Goal: Find specific page/section: Find specific page/section

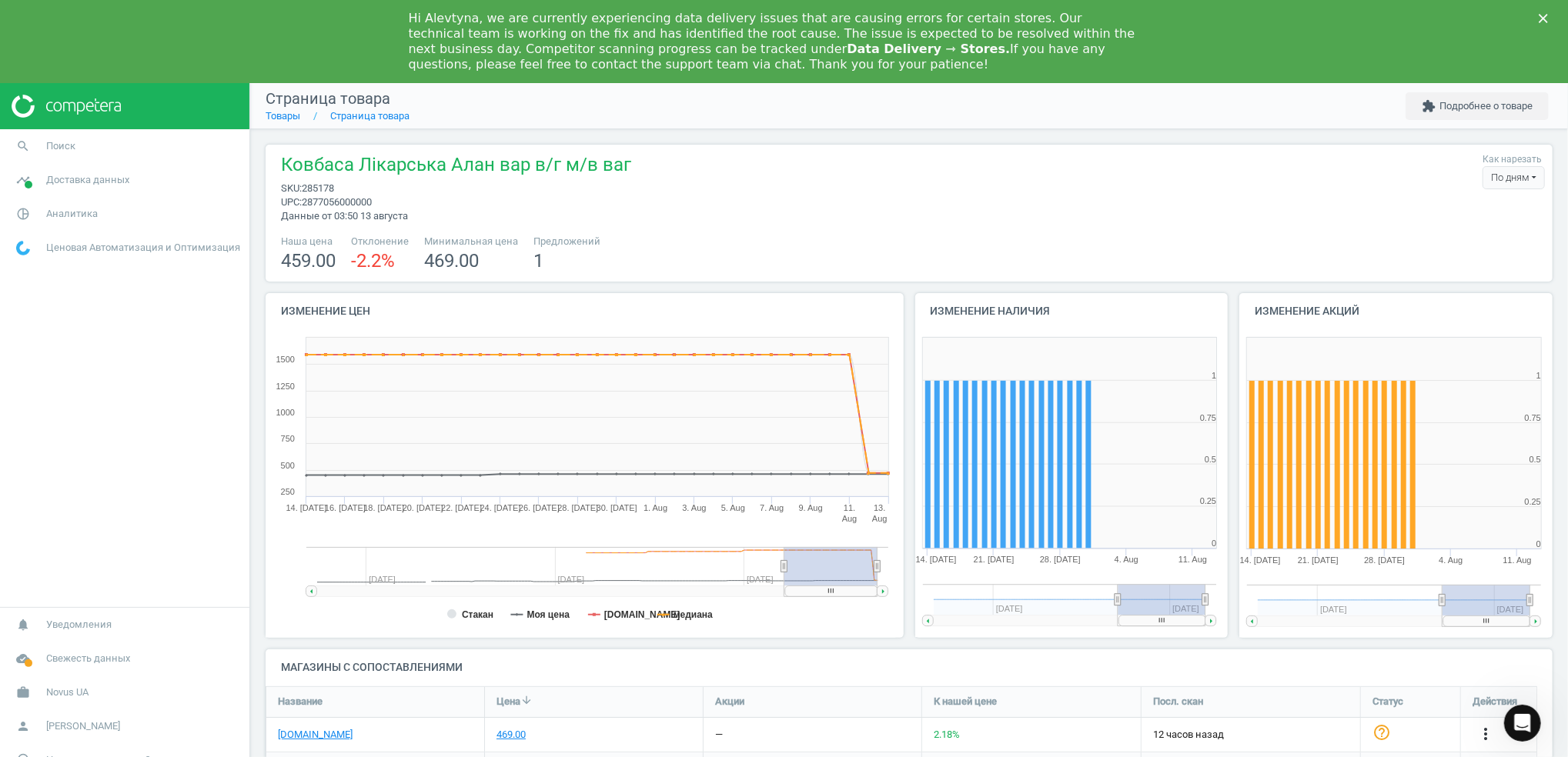
click at [1536, 13] on div "Hi Alevtyna, we are currently experiencing data delivery issues that are causin…" at bounding box center [784, 41] width 1568 height 71
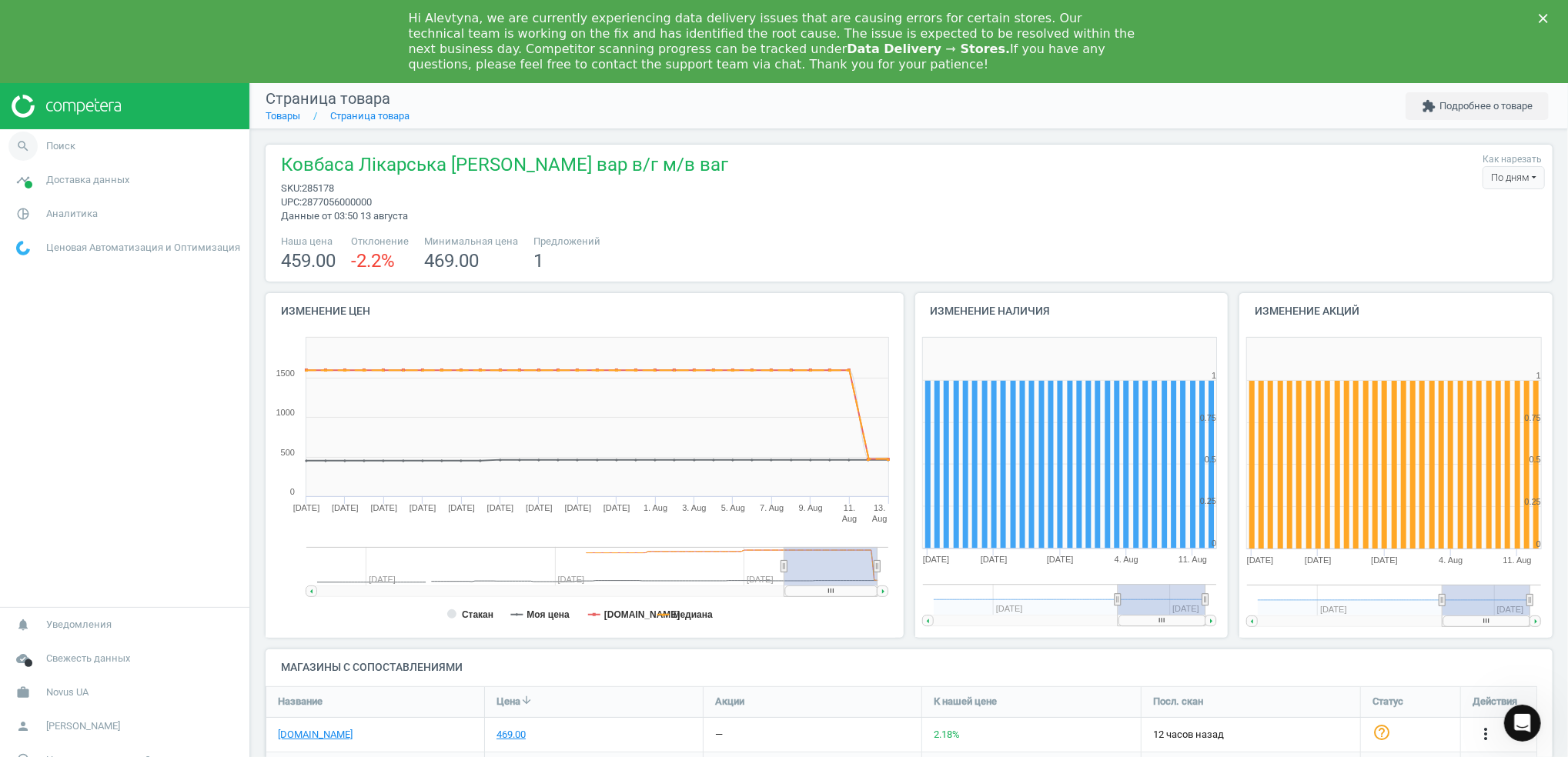
click at [27, 152] on icon "search" at bounding box center [23, 146] width 29 height 29
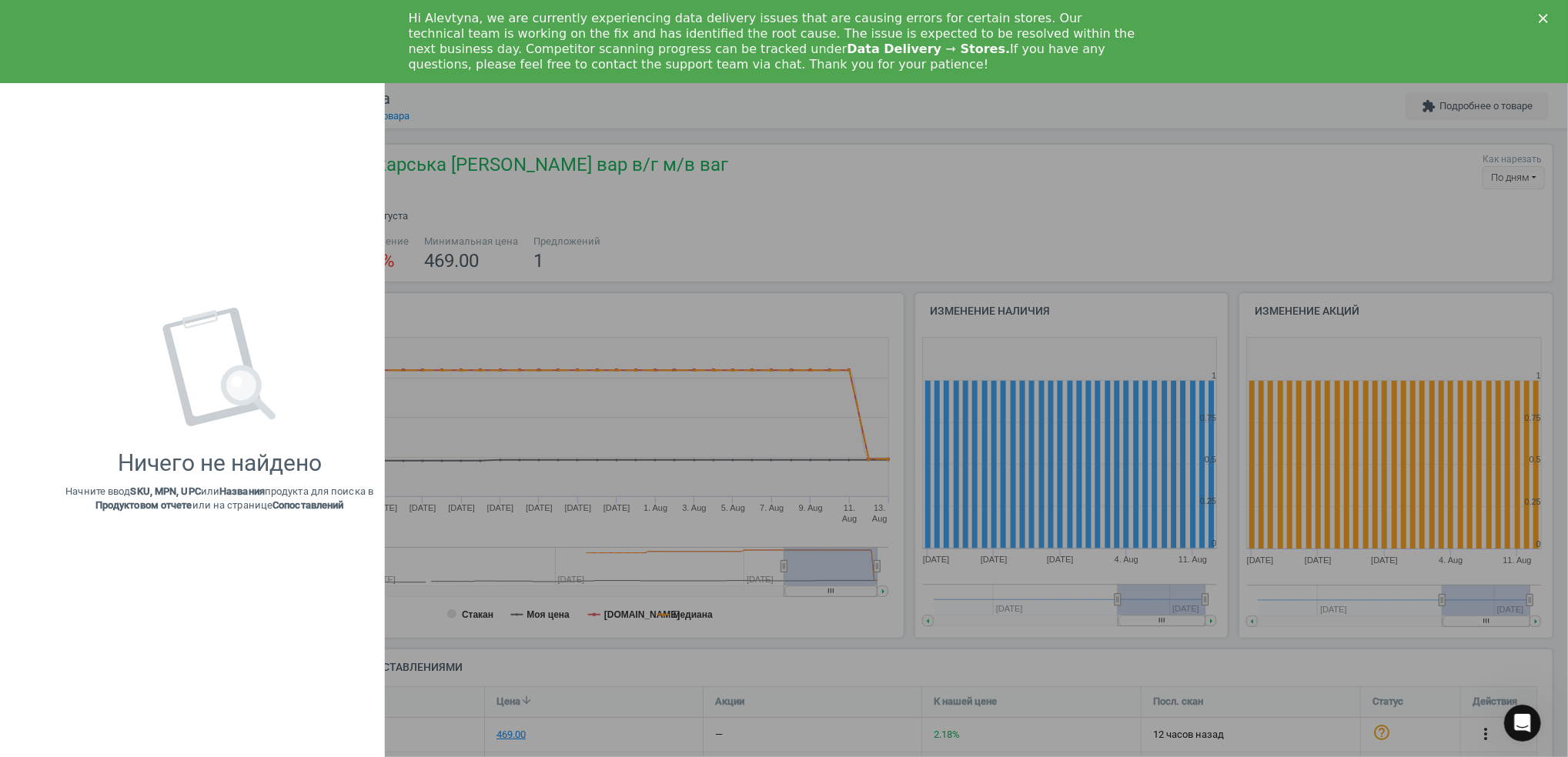
click at [723, 125] on div at bounding box center [784, 378] width 1568 height 757
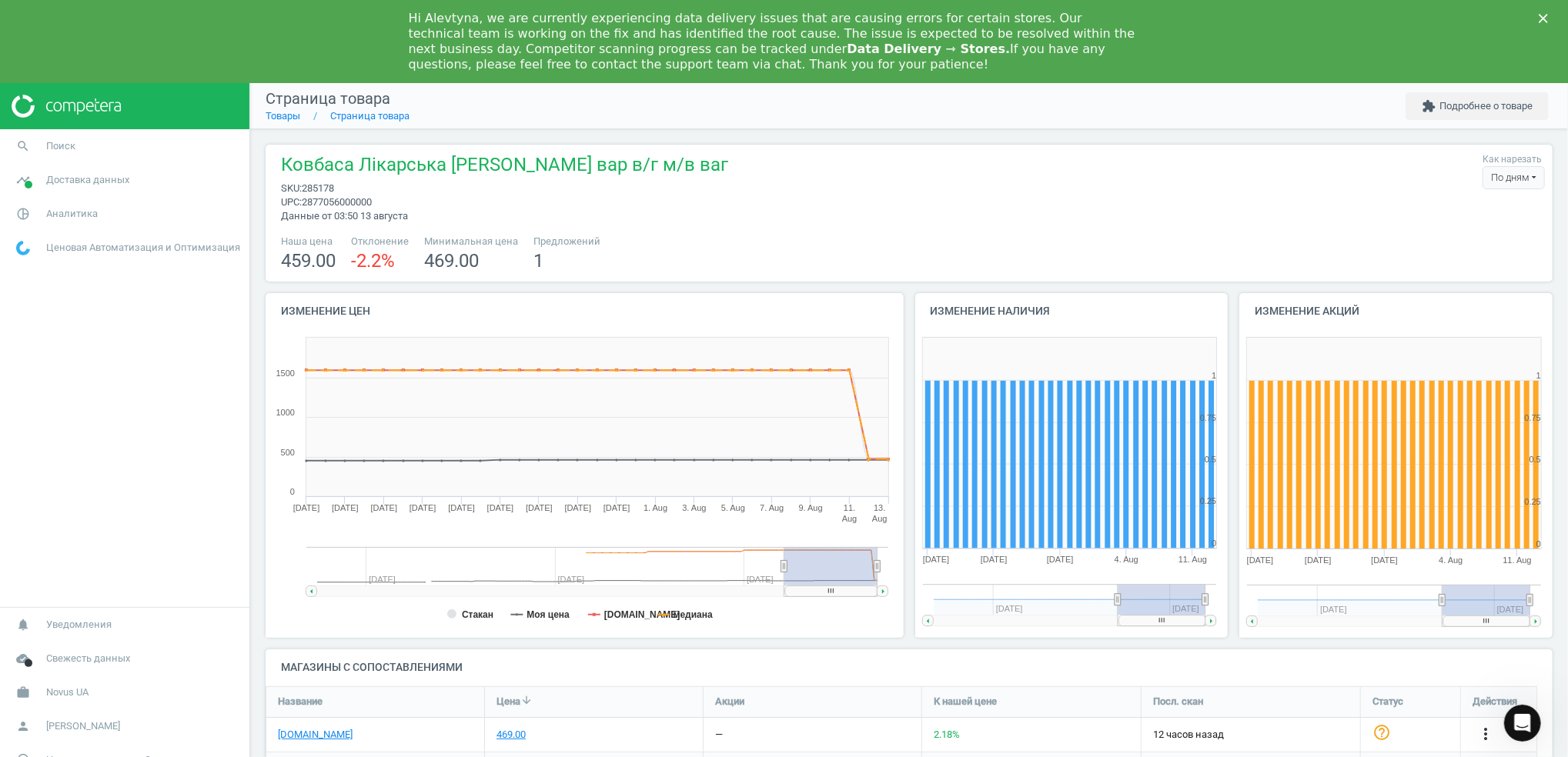
click at [1542, 17] on polygon "Закрити" at bounding box center [1544, 18] width 9 height 9
